Goal: Use online tool/utility: Utilize a website feature to perform a specific function

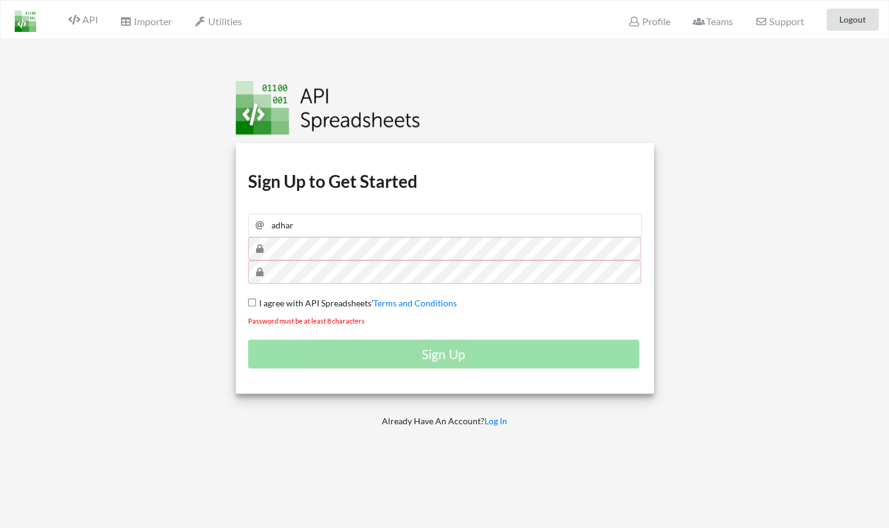
type input "adha"
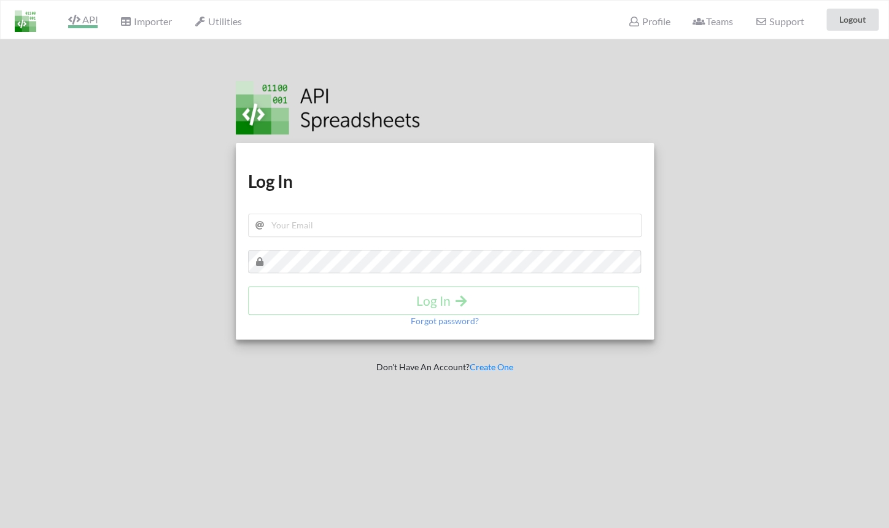
click at [75, 18] on icon at bounding box center [74, 20] width 12 height 10
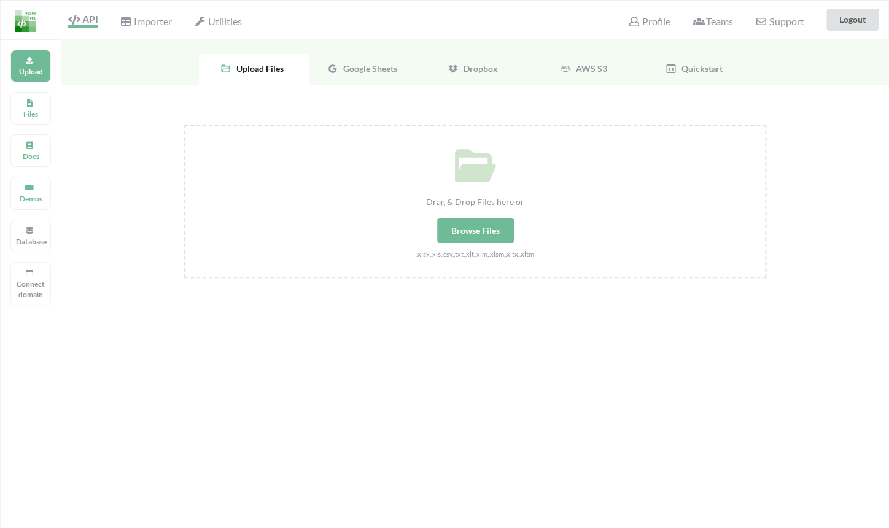
click at [462, 239] on div "Browse Files" at bounding box center [475, 230] width 77 height 25
click at [184, 125] on input "Drag & Drop Files here or Browse Files .xlsx,.xls,.csv,.txt,.xlt,.xlm,.xlsm,.xl…" at bounding box center [184, 125] width 0 height 0
type input "C:\fakepath\mortgage_calculator.xlsx"
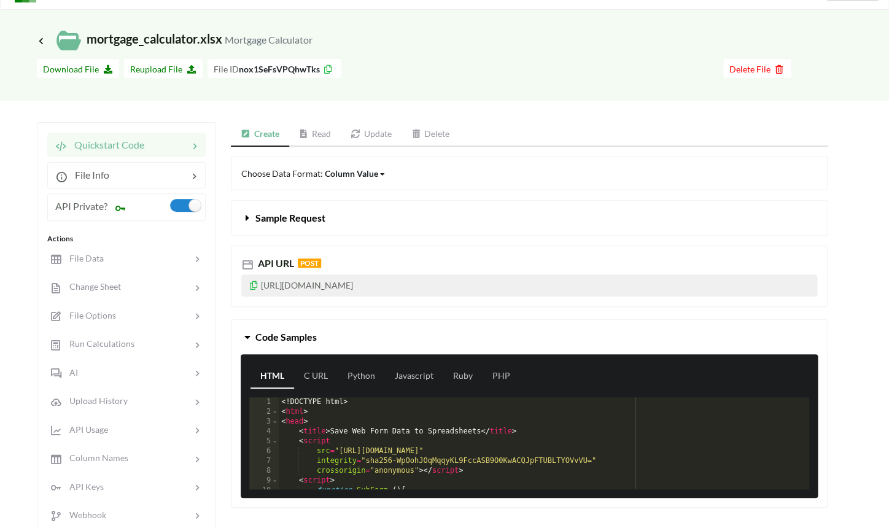
scroll to position [39, 0]
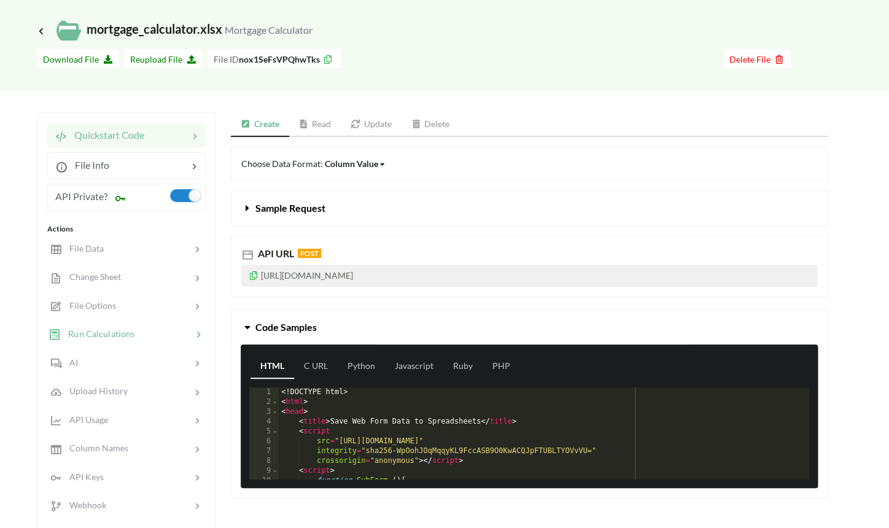
click at [119, 341] on div "Run Calculations" at bounding box center [92, 334] width 87 height 14
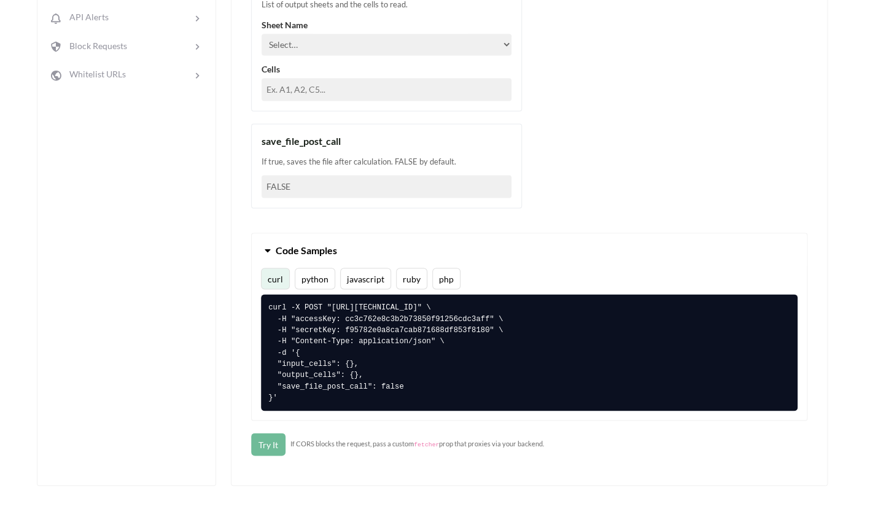
scroll to position [619, 0]
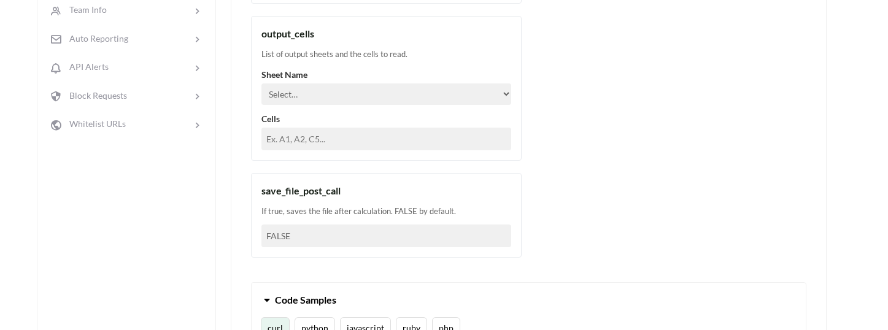
scroll to position [0, 0]
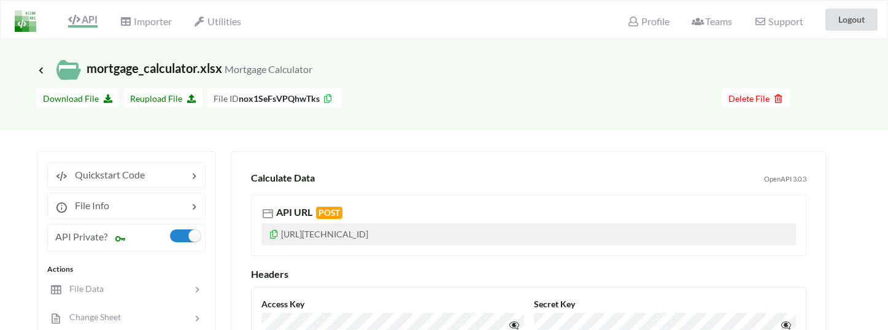
click at [454, 60] on div "Icon Link mortgage_calculator.xlsx Mortgage Calculator" at bounding box center [444, 70] width 815 height 25
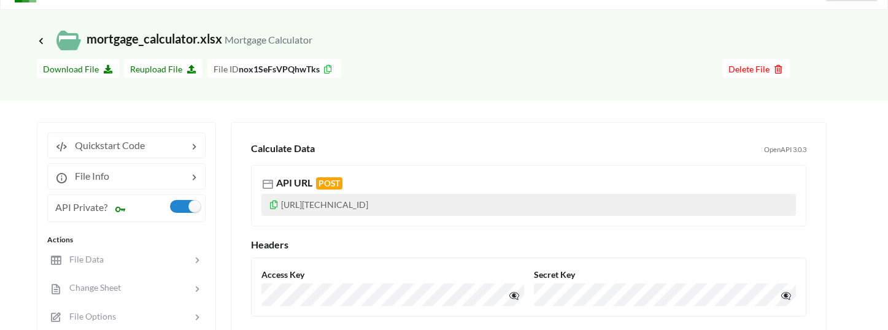
click at [356, 204] on p "http://127.0.0.1:8080/calculate//" at bounding box center [529, 205] width 535 height 22
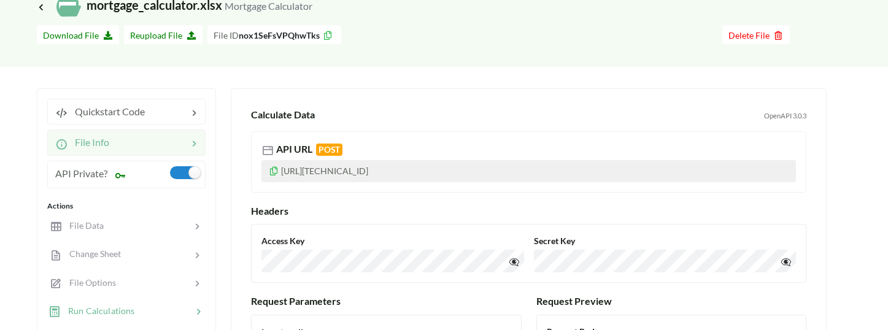
scroll to position [147, 0]
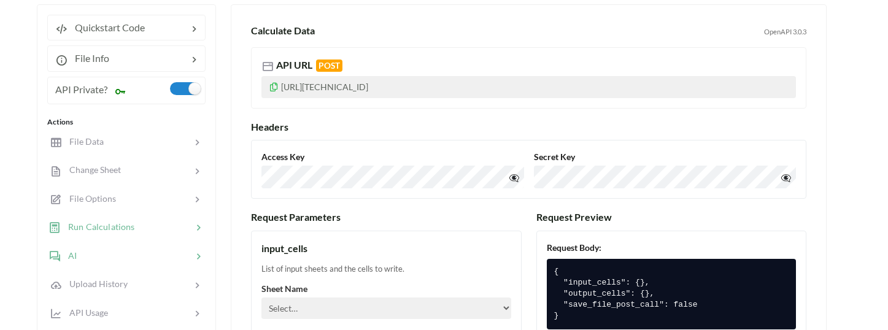
click at [96, 251] on div at bounding box center [129, 256] width 104 height 14
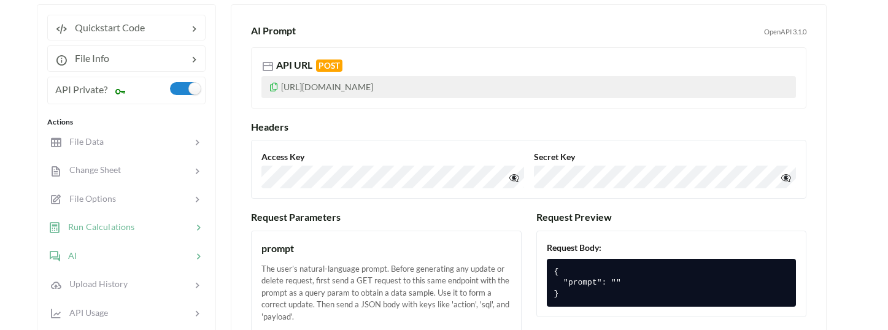
click at [158, 225] on div at bounding box center [157, 227] width 47 height 14
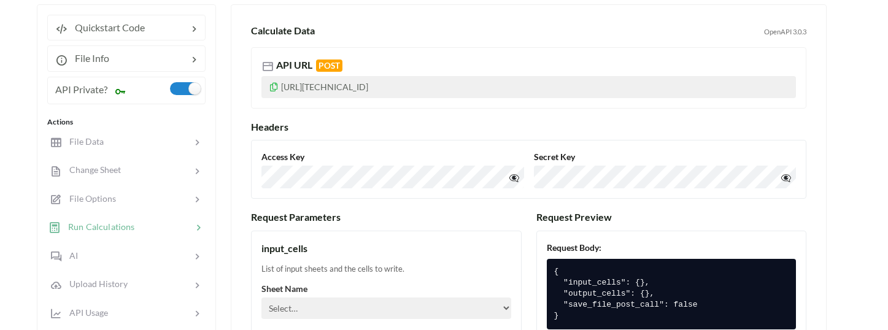
drag, startPoint x: 301, startPoint y: 85, endPoint x: 360, endPoint y: 87, distance: 58.4
click at [360, 87] on p "http://127.0.0.1:8080/calculate//" at bounding box center [529, 87] width 535 height 22
click at [88, 257] on div at bounding box center [129, 256] width 104 height 14
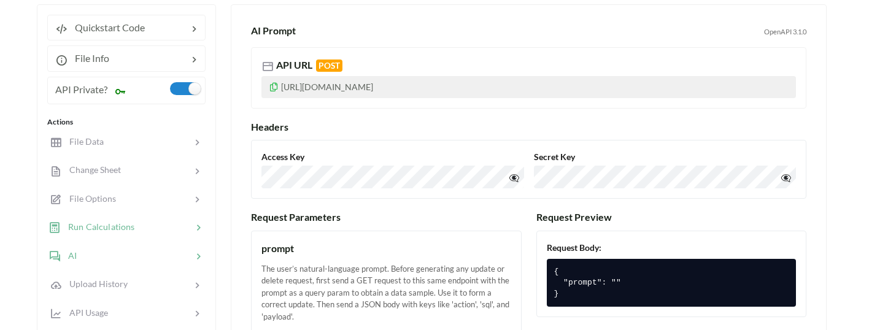
click at [103, 228] on span "Run Calculations" at bounding box center [98, 227] width 74 height 10
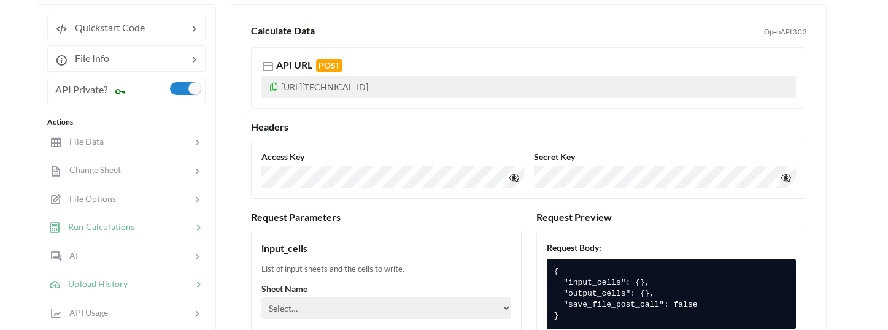
click at [113, 283] on span "Upload History" at bounding box center [94, 284] width 67 height 10
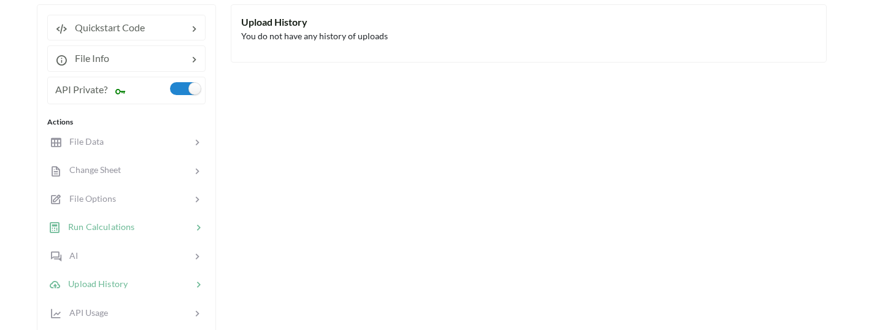
click at [114, 222] on span "Run Calculations" at bounding box center [98, 227] width 74 height 10
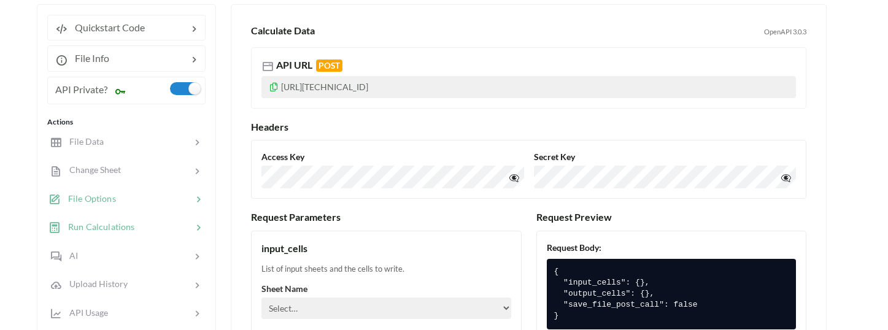
click at [120, 193] on div at bounding box center [154, 199] width 76 height 14
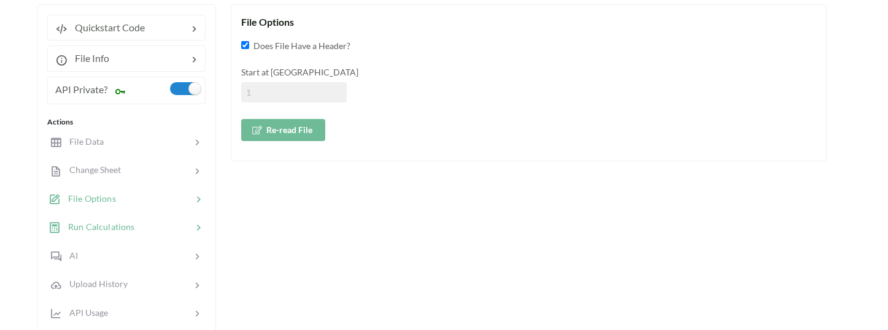
click at [117, 223] on span "Run Calculations" at bounding box center [98, 227] width 74 height 10
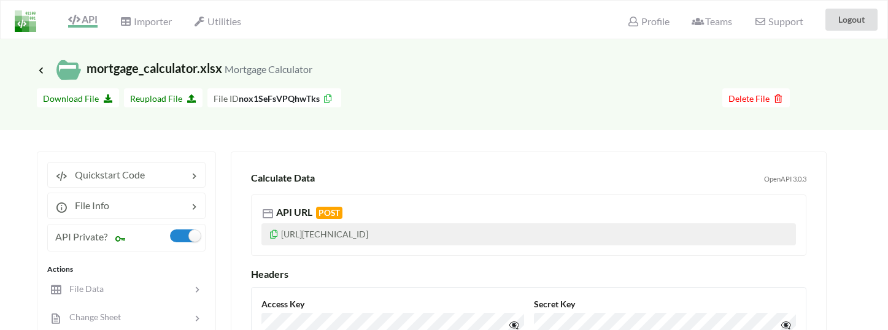
scroll to position [167, 0]
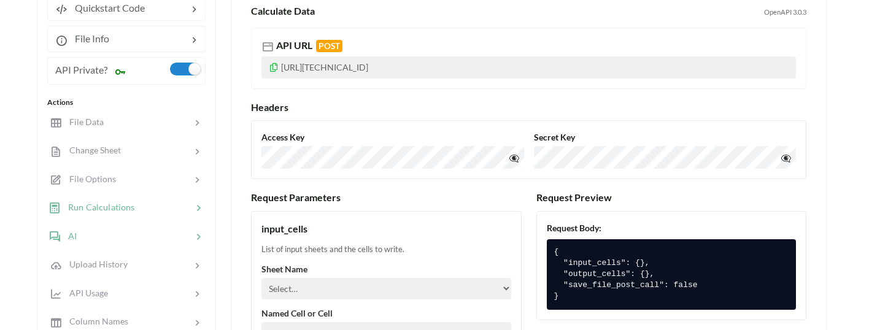
click at [118, 246] on div "AI" at bounding box center [125, 236] width 161 height 29
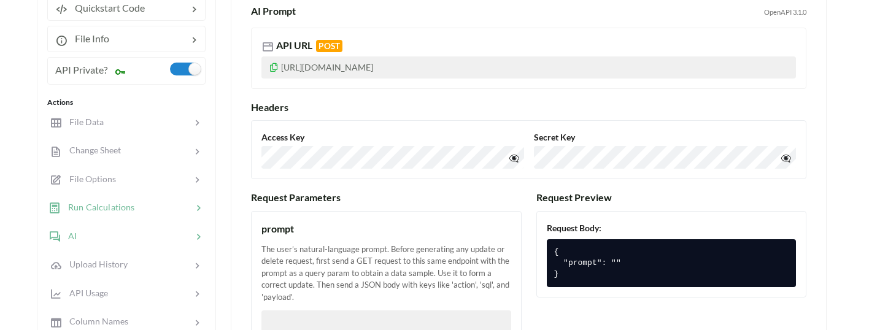
click at [134, 216] on div "Run Calculations" at bounding box center [125, 207] width 161 height 29
